Goal: Transaction & Acquisition: Purchase product/service

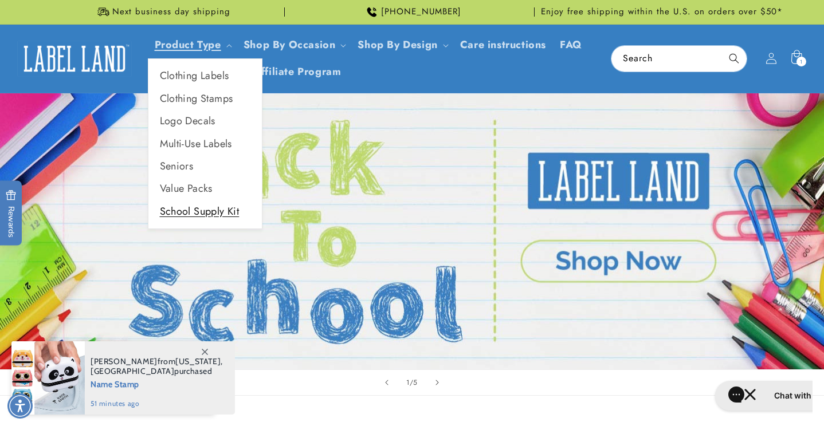
click at [210, 218] on link "School Supply Kit" at bounding box center [204, 212] width 113 height 22
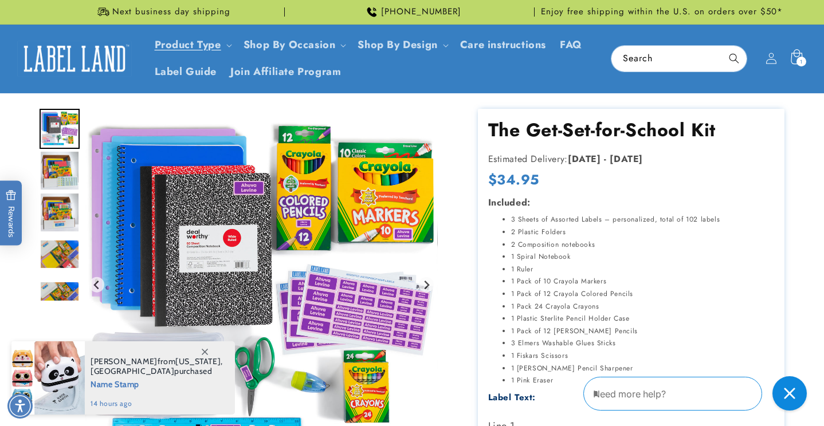
click at [790, 61] on icon at bounding box center [796, 58] width 27 height 27
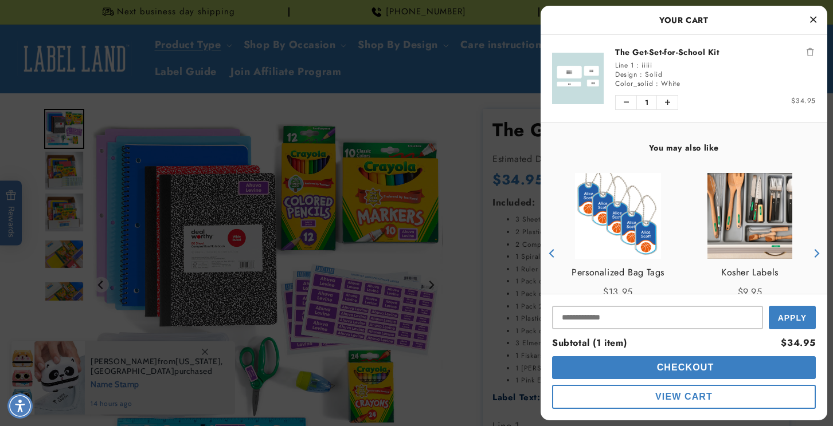
click at [619, 329] on div "Discount Code Apply Subtotal (1 item) $34.95 Checkout View Cart" at bounding box center [683, 357] width 286 height 127
click at [619, 316] on input "Input Discount" at bounding box center [657, 317] width 211 height 23
click at [788, 315] on span "Apply" at bounding box center [792, 316] width 29 height 9
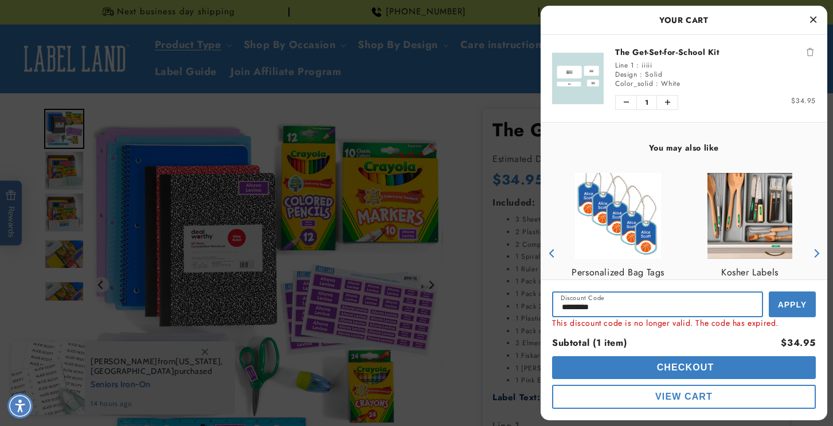
drag, startPoint x: 637, startPoint y: 309, endPoint x: 532, endPoint y: 309, distance: 105.4
type input "********"
click at [782, 305] on span "Apply" at bounding box center [792, 304] width 29 height 9
